Goal: Task Accomplishment & Management: Manage account settings

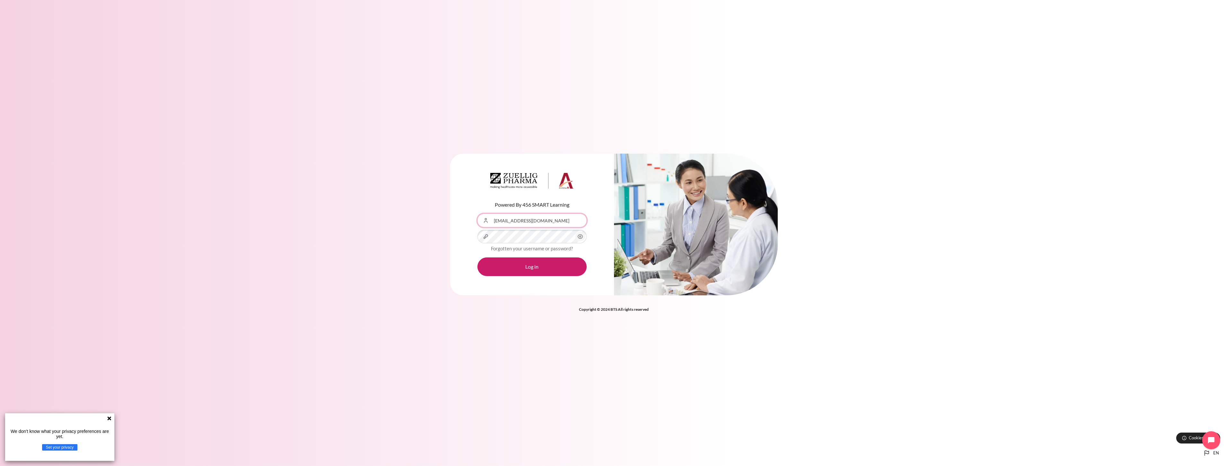
click at [564, 219] on input "[EMAIL_ADDRESS][DOMAIN_NAME]" at bounding box center [531, 220] width 109 height 13
click at [530, 245] on div "Forgotten your username or password?" at bounding box center [531, 248] width 109 height 8
click at [477, 257] on button "Log in" at bounding box center [531, 266] width 109 height 19
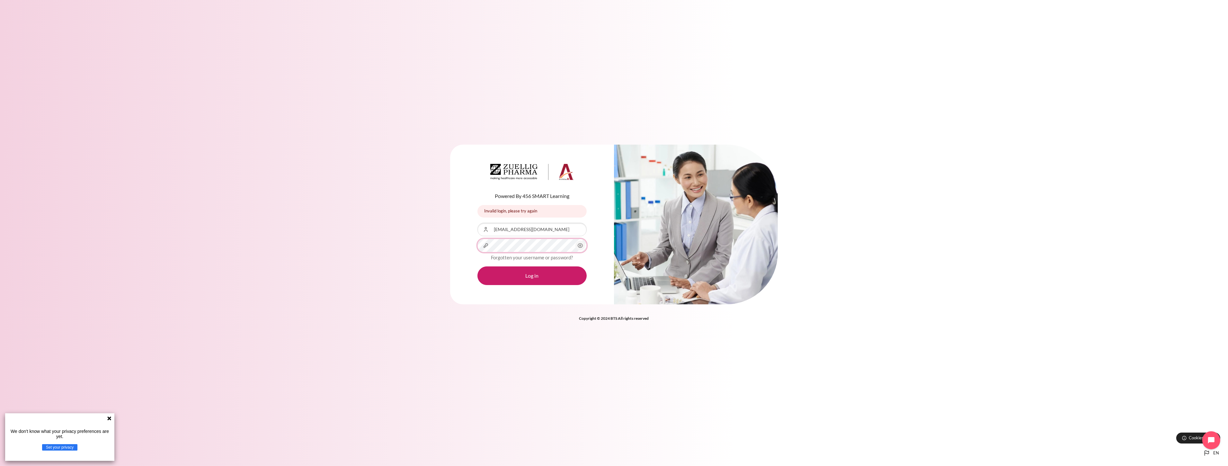
click at [477, 266] on button "Log in" at bounding box center [531, 275] width 109 height 19
